Goal: Find specific page/section: Find specific page/section

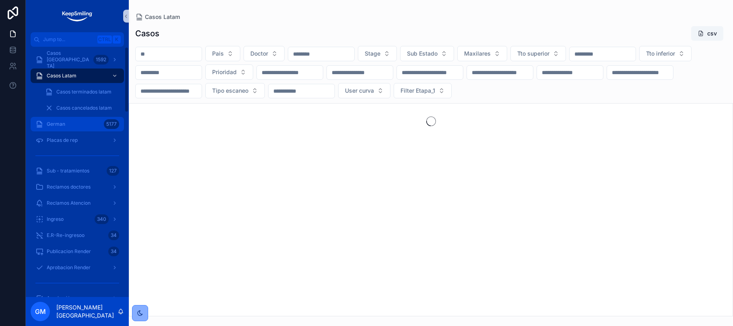
click at [73, 124] on div "German 5177" at bounding box center [77, 124] width 84 height 13
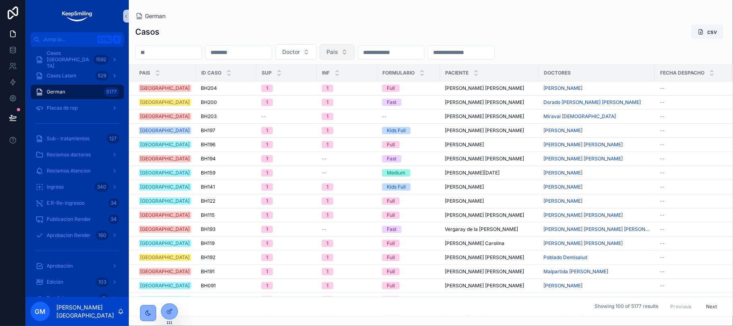
click at [338, 52] on span "Pais" at bounding box center [333, 52] width 12 height 8
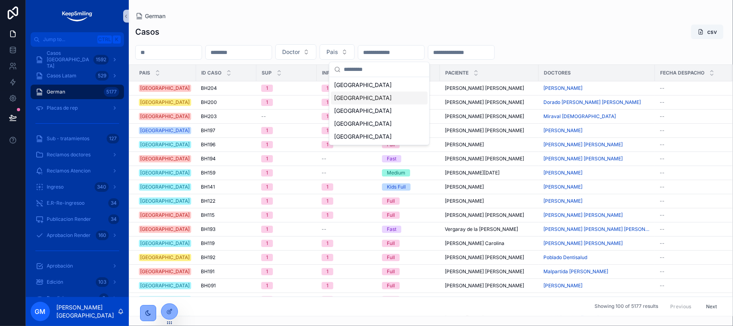
click at [356, 99] on div "[GEOGRAPHIC_DATA]" at bounding box center [379, 97] width 97 height 13
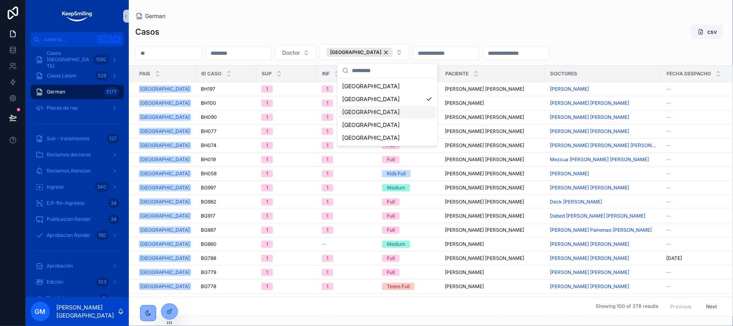
click at [356, 110] on div "[GEOGRAPHIC_DATA]" at bounding box center [387, 112] width 97 height 13
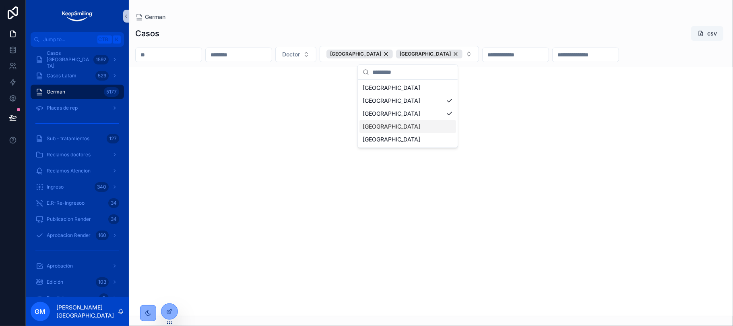
click at [376, 127] on div "[GEOGRAPHIC_DATA]" at bounding box center [408, 126] width 97 height 13
click at [376, 145] on div "[GEOGRAPHIC_DATA]" at bounding box center [426, 139] width 124 height 13
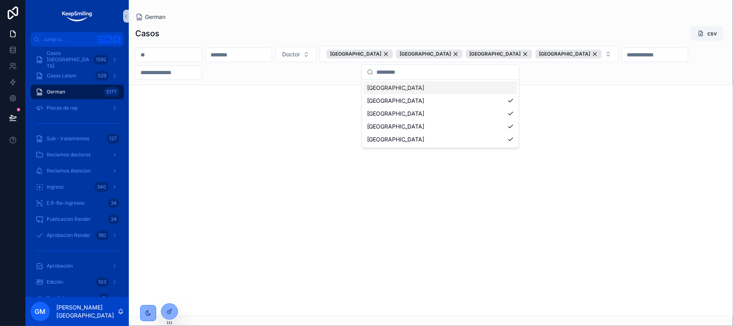
click at [445, 31] on div "Casos csv" at bounding box center [431, 33] width 592 height 15
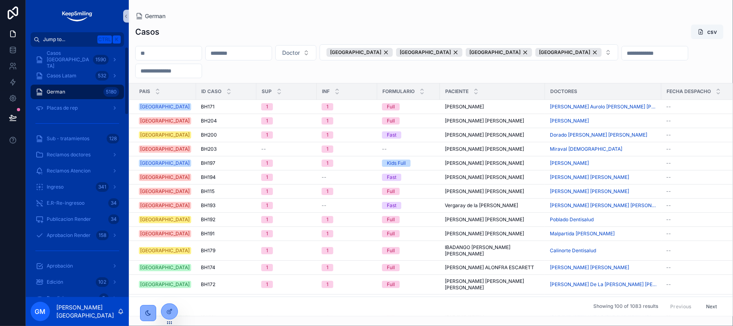
click at [86, 41] on span "Jump to..." at bounding box center [68, 39] width 51 height 6
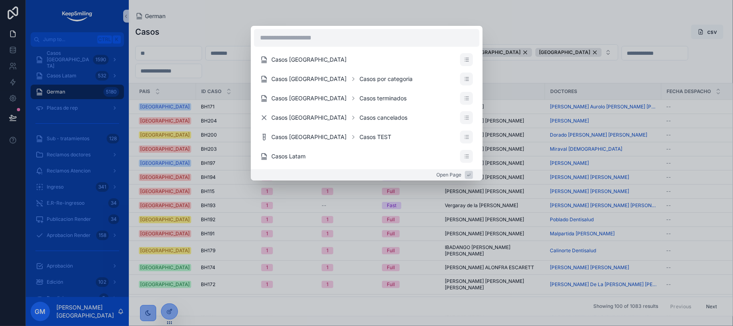
click at [63, 75] on div "Casos [GEOGRAPHIC_DATA] Casos [GEOGRAPHIC_DATA] Casos por categoria Casos [GEOG…" at bounding box center [366, 163] width 733 height 326
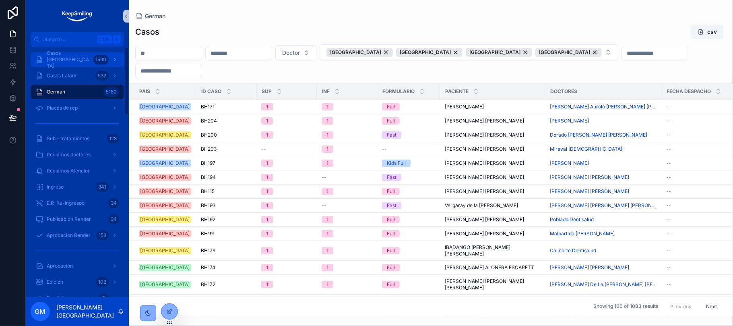
click at [65, 59] on span "Casos [GEOGRAPHIC_DATA]" at bounding box center [68, 59] width 43 height 19
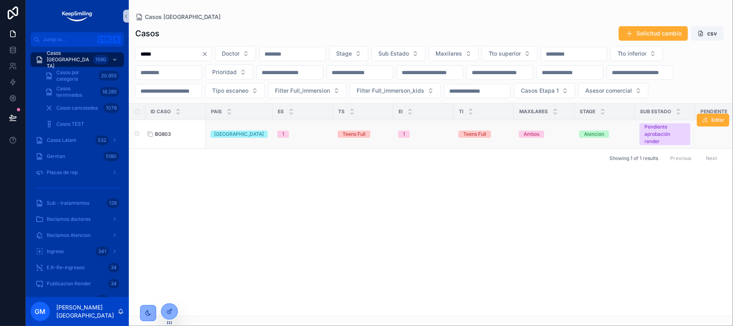
type input "*****"
click at [165, 137] on span "BG803" at bounding box center [163, 134] width 16 height 6
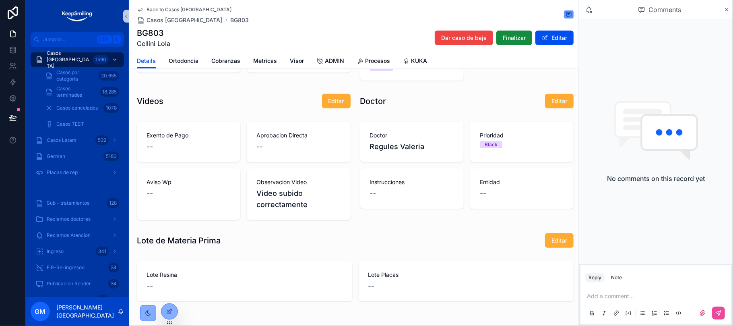
scroll to position [544, 0]
